Goal: Navigation & Orientation: Find specific page/section

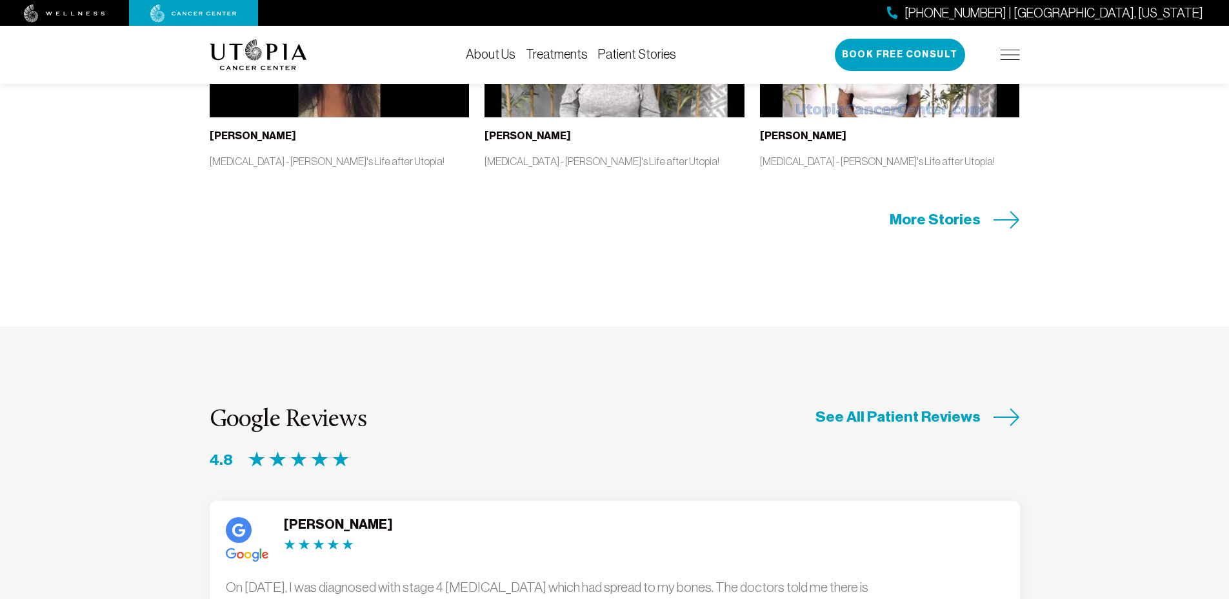
scroll to position [3161, 0]
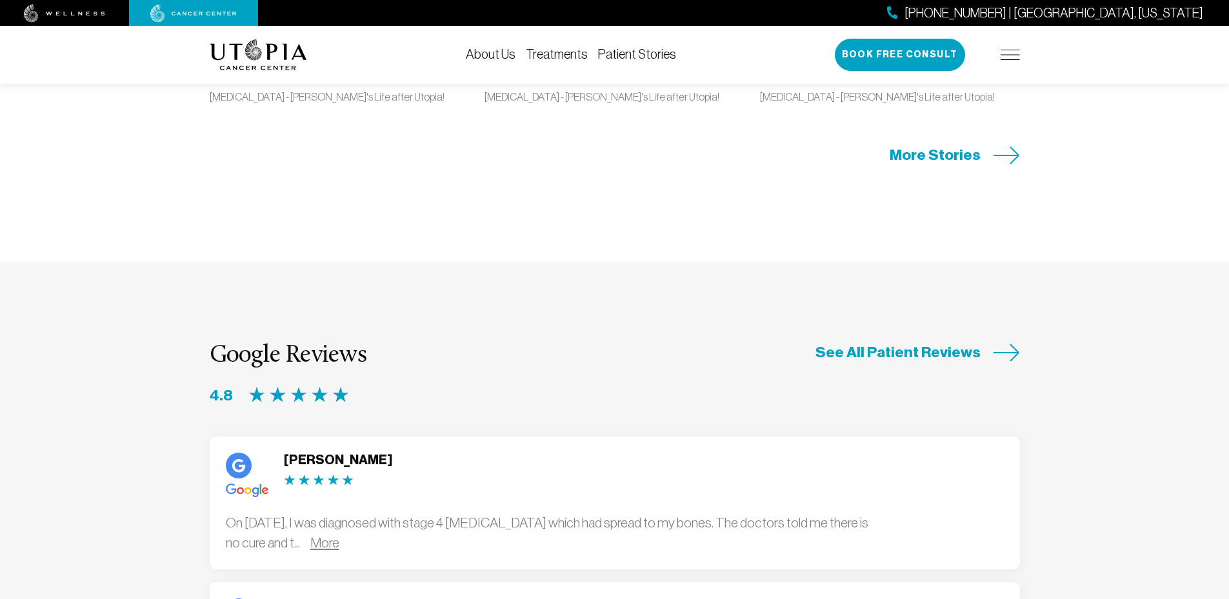
click at [339, 535] on link "More" at bounding box center [324, 542] width 29 height 15
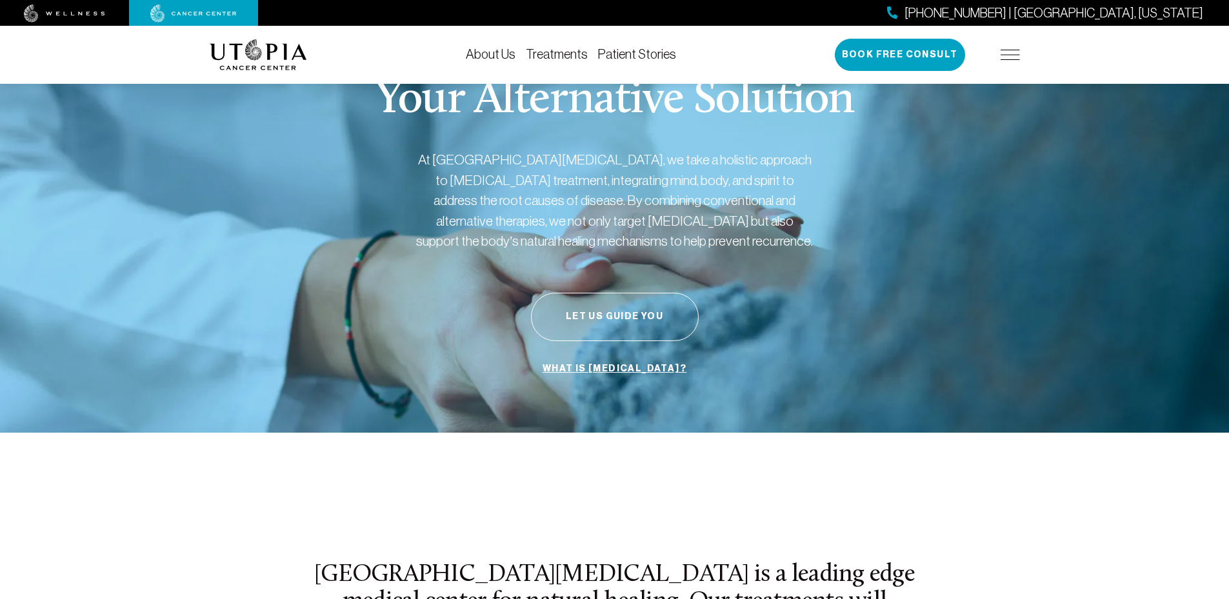
scroll to position [0, 0]
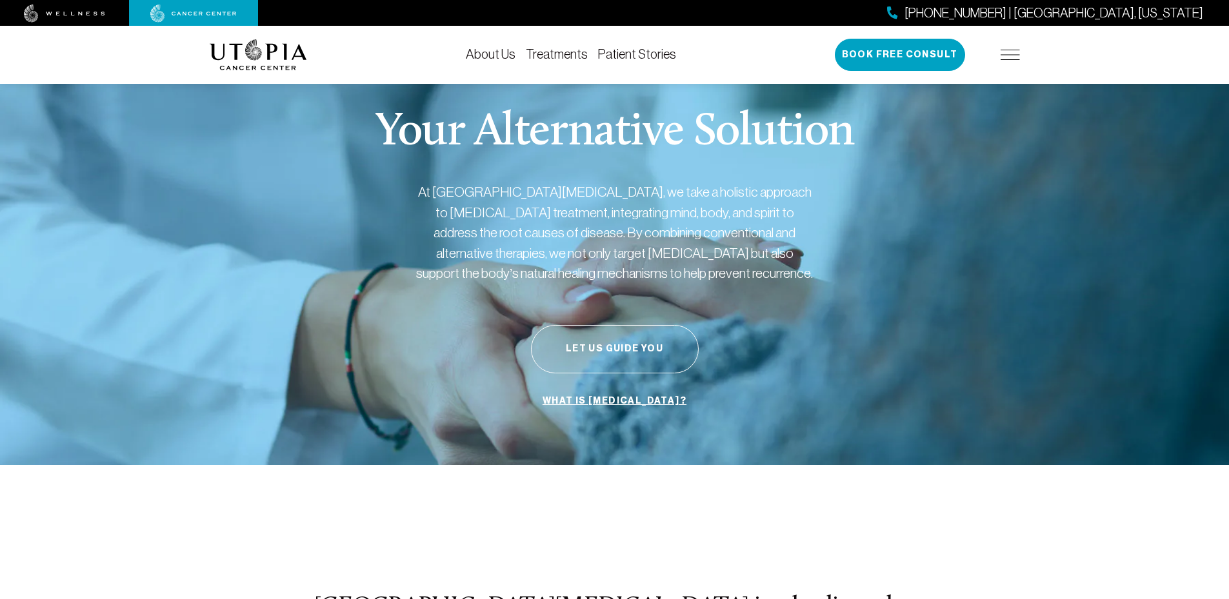
click at [244, 54] on img at bounding box center [258, 54] width 97 height 31
click at [1001, 57] on img at bounding box center [1010, 55] width 19 height 10
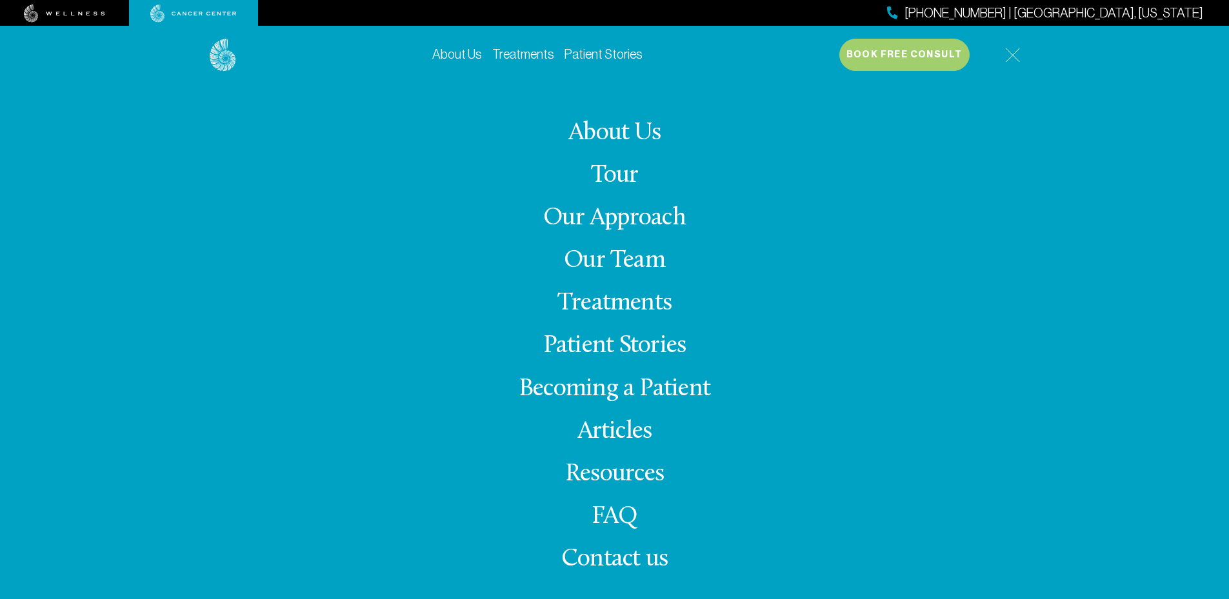
scroll to position [194, 0]
click at [601, 301] on link "Treatments" at bounding box center [614, 303] width 114 height 25
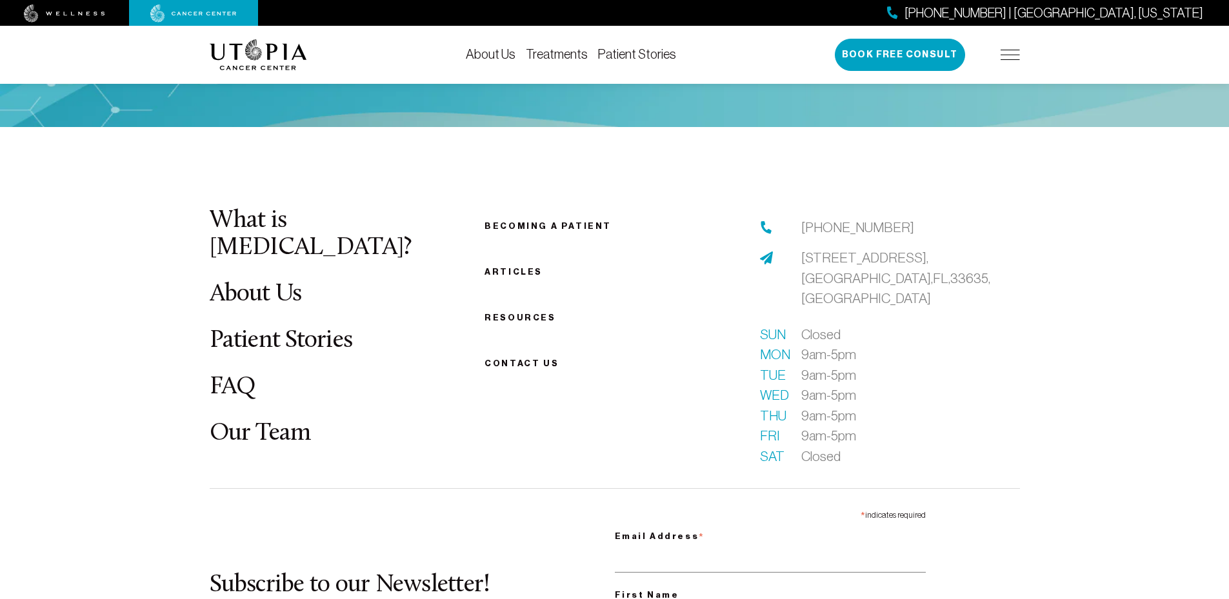
scroll to position [3613, 0]
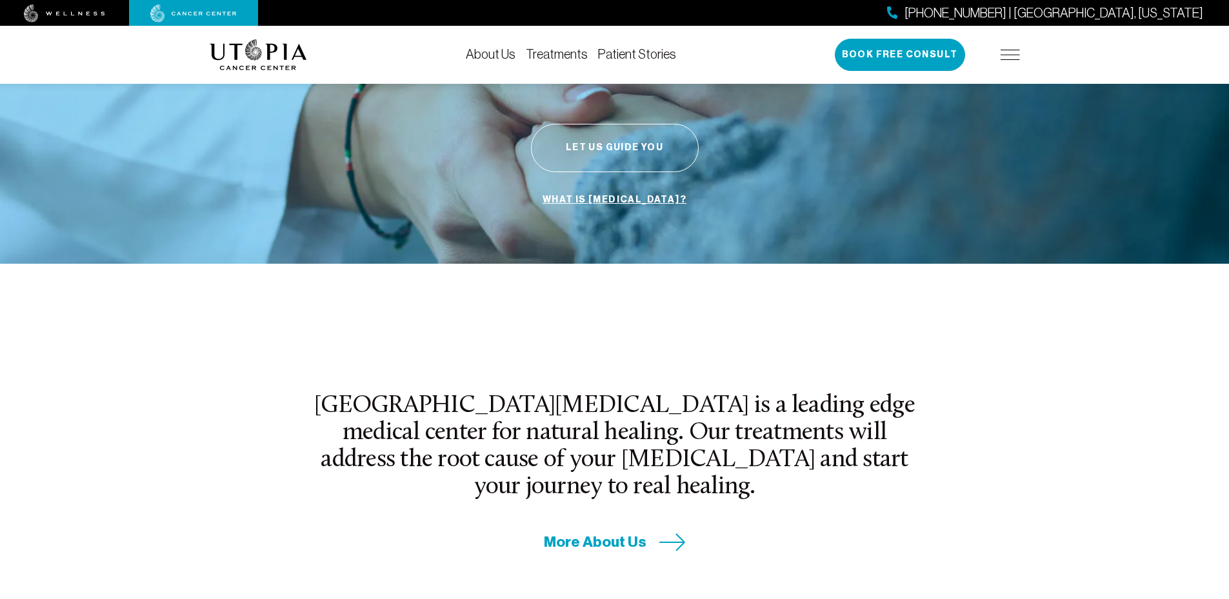
scroll to position [194, 0]
